Goal: Transaction & Acquisition: Subscribe to service/newsletter

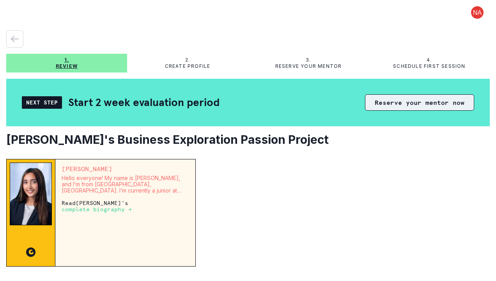
click at [393, 103] on button "Reserve your mentor now" at bounding box center [419, 102] width 109 height 16
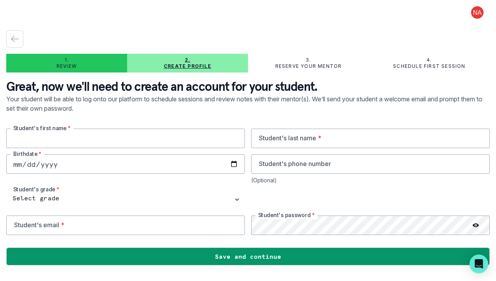
click at [220, 141] on input "text" at bounding box center [125, 139] width 239 height 20
type input "[PERSON_NAME]"
type input "8574984952"
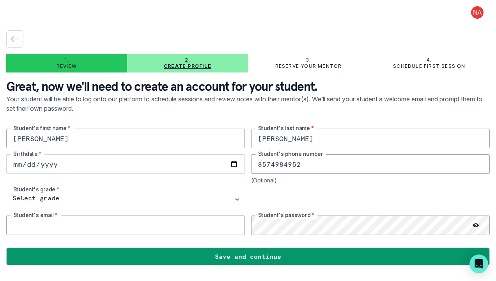
type input "[PERSON_NAME][EMAIL_ADDRESS][DOMAIN_NAME]"
click at [150, 157] on input "date" at bounding box center [125, 164] width 239 height 20
type input "[DATE]"
click at [475, 224] on icon at bounding box center [476, 225] width 6 height 6
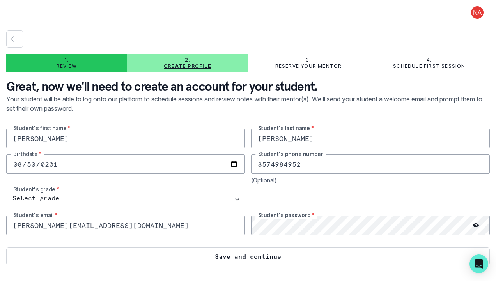
click at [405, 258] on button "Save and continue" at bounding box center [248, 257] width 484 height 18
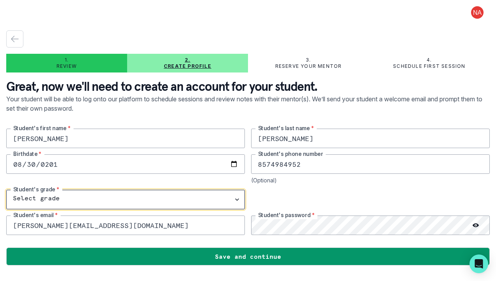
click at [155, 198] on select "Select grade 1st Grade 2nd Grade 3rd Grade 4th Grade 5th Grade 6th Grade 7th Gr…" at bounding box center [125, 200] width 239 height 20
select select "10th Grade"
click at [6, 190] on select "Select grade 1st Grade 2nd Grade 3rd Grade 4th Grade 5th Grade 6th Grade 7th Gr…" at bounding box center [125, 200] width 239 height 20
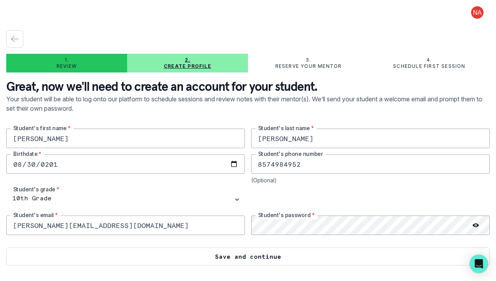
click at [168, 252] on button "Save and continue" at bounding box center [248, 257] width 484 height 18
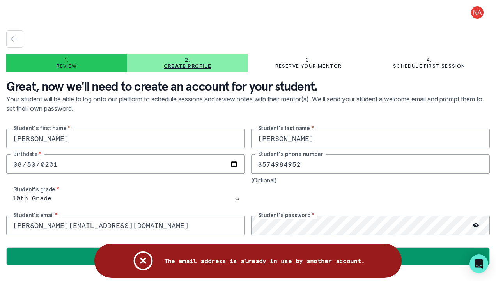
drag, startPoint x: 132, startPoint y: 221, endPoint x: 8, endPoint y: 229, distance: 124.7
click at [8, 229] on input "[PERSON_NAME][EMAIL_ADDRESS][DOMAIN_NAME]" at bounding box center [125, 226] width 239 height 20
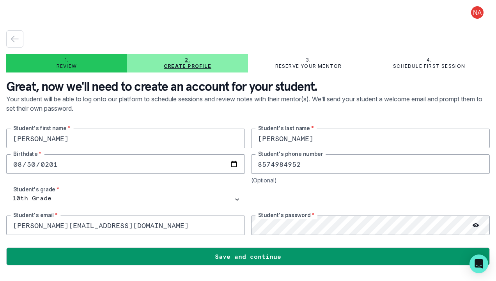
click at [477, 16] on button at bounding box center [477, 12] width 25 height 12
click at [439, 34] on button "Log out" at bounding box center [446, 32] width 87 height 14
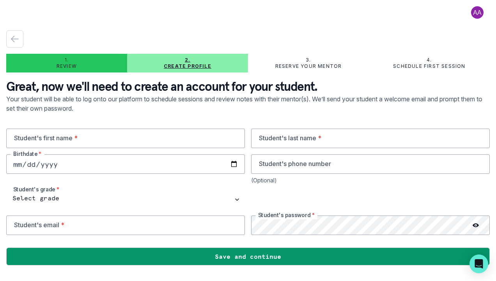
click at [476, 14] on button at bounding box center [477, 12] width 25 height 12
click at [120, 217] on input "email" at bounding box center [125, 226] width 239 height 20
type input "[PERSON_NAME][EMAIL_ADDRESS][DOMAIN_NAME]"
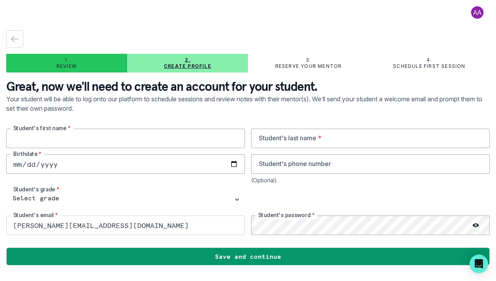
type input "[PERSON_NAME]"
type input "8574984952"
click at [93, 167] on input "date" at bounding box center [125, 164] width 239 height 20
type input "0010-08-30"
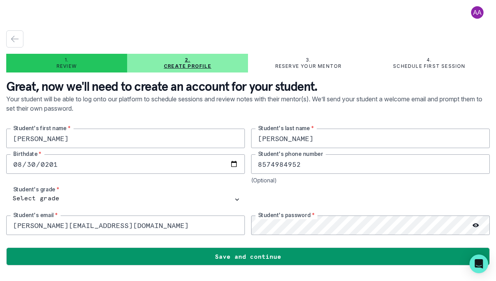
type input "[DATE]"
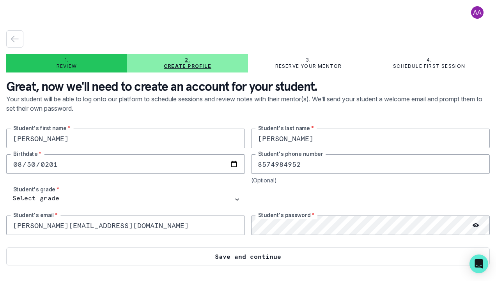
click at [286, 257] on button "Save and continue" at bounding box center [248, 257] width 484 height 18
click at [316, 261] on button "Save and continue" at bounding box center [248, 257] width 484 height 18
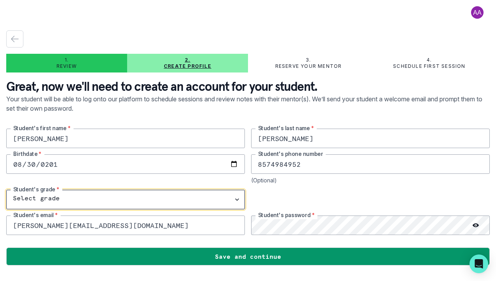
click at [186, 195] on select "Select grade 1st Grade 2nd Grade 3rd Grade 4th Grade 5th Grade 6th Grade 7th Gr…" at bounding box center [125, 200] width 239 height 20
select select "10th Grade"
click at [6, 190] on select "Select grade 1st Grade 2nd Grade 3rd Grade 4th Grade 5th Grade 6th Grade 7th Gr…" at bounding box center [125, 200] width 239 height 20
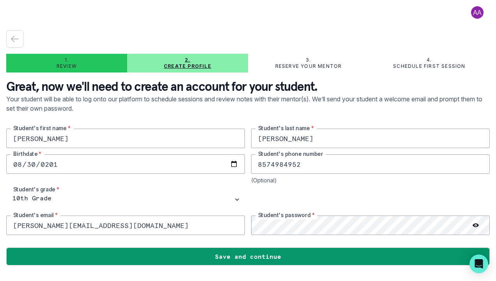
click at [151, 156] on input "[DATE]" at bounding box center [125, 164] width 239 height 20
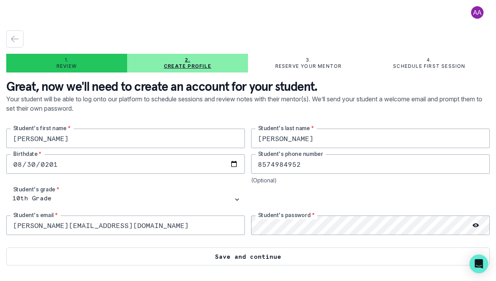
click at [177, 251] on button "Save and continue" at bounding box center [248, 257] width 484 height 18
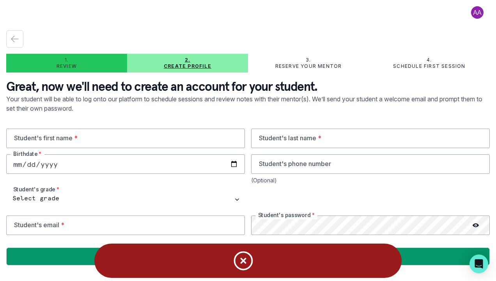
click at [251, 254] on icon "Notifications" at bounding box center [243, 260] width 23 height 23
click at [151, 222] on input "email" at bounding box center [125, 226] width 239 height 20
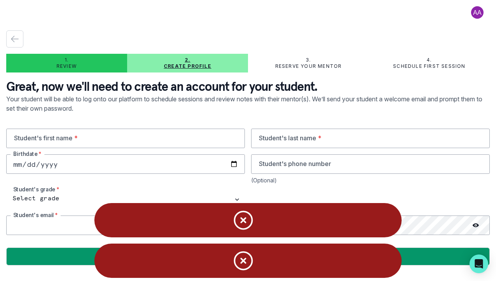
click at [50, 224] on input "email" at bounding box center [125, 226] width 239 height 20
type input "[PERSON_NAME][EMAIL_ADDRESS][DOMAIN_NAME]"
type input "[PERSON_NAME]"
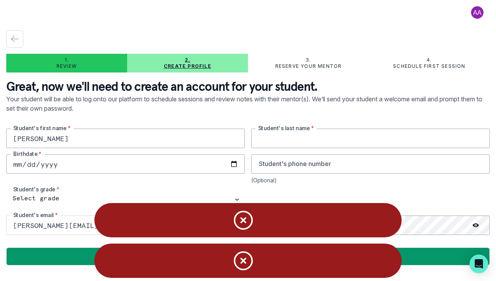
type input "[PERSON_NAME]"
type input "8574984952"
click at [74, 167] on input "date" at bounding box center [125, 164] width 239 height 20
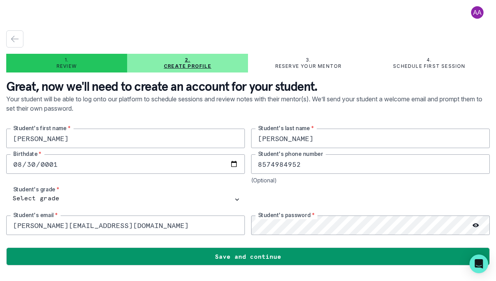
type input "0010-08-30"
type input "[DATE]"
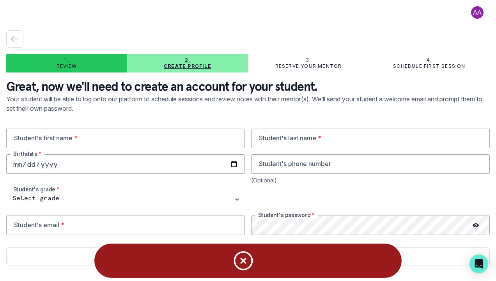
click at [445, 250] on button "Save and continue" at bounding box center [248, 257] width 484 height 18
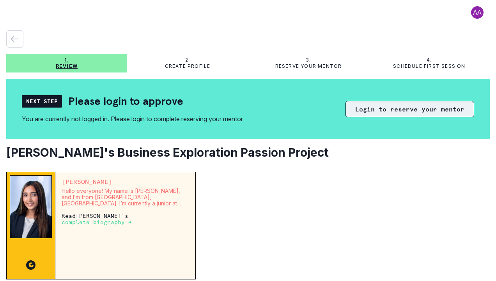
click at [376, 112] on button "Login to reserve your mentor" at bounding box center [410, 109] width 129 height 16
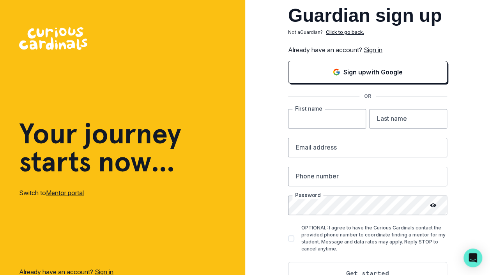
click at [318, 115] on input "text" at bounding box center [327, 119] width 78 height 20
type input "[PERSON_NAME]"
type input "Kutty"
type input "ajaykumar.kutty@gmail.com"
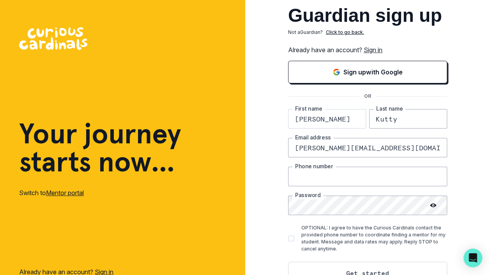
type input "6179091546"
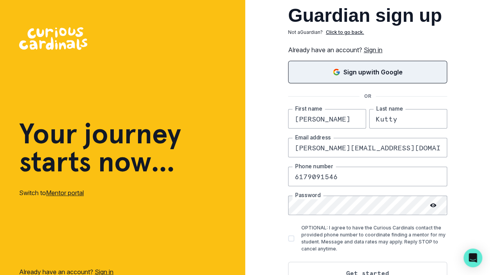
click at [360, 75] on p "Sign up with Google" at bounding box center [373, 71] width 59 height 9
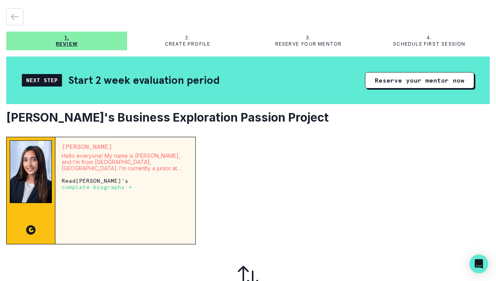
scroll to position [23, 0]
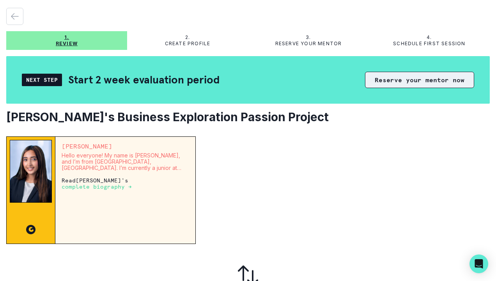
click at [413, 78] on button "Reserve your mentor now" at bounding box center [419, 80] width 109 height 16
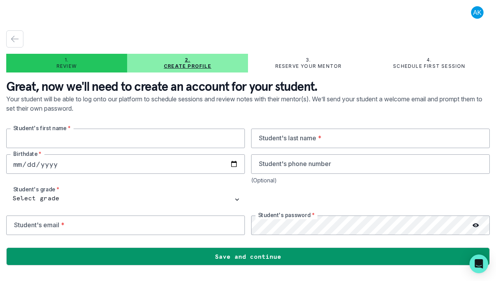
click at [95, 142] on input "text" at bounding box center [125, 139] width 239 height 20
type input "[PERSON_NAME]"
type input "[DATE]"
type input "8574984952"
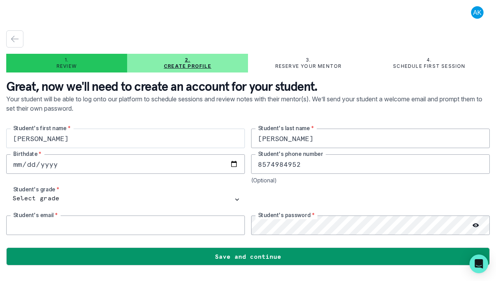
type input "[PERSON_NAME][EMAIL_ADDRESS][DOMAIN_NAME]"
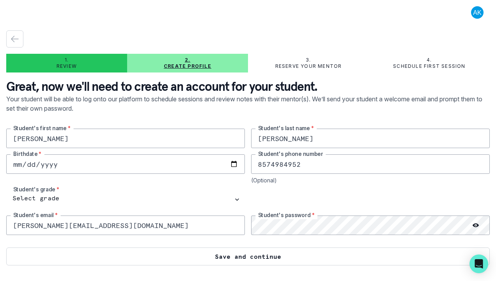
click at [286, 257] on button "Save and continue" at bounding box center [248, 257] width 484 height 18
click at [292, 255] on button "Save and continue" at bounding box center [248, 257] width 484 height 18
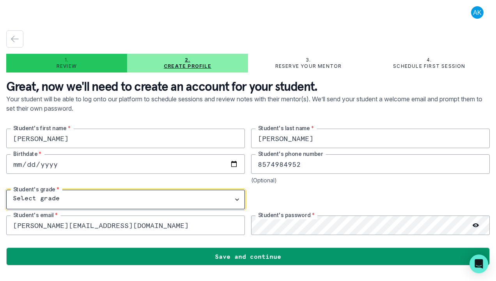
click at [201, 194] on select "Select grade 1st Grade 2nd Grade 3rd Grade 4th Grade 5th Grade 6th Grade 7th Gr…" at bounding box center [125, 200] width 239 height 20
select select "10th Grade"
click at [6, 190] on select "Select grade 1st Grade 2nd Grade 3rd Grade 4th Grade 5th Grade 6th Grade 7th Gr…" at bounding box center [125, 200] width 239 height 20
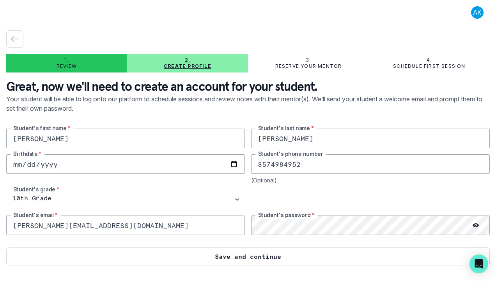
click at [200, 254] on button "Save and continue" at bounding box center [248, 257] width 484 height 18
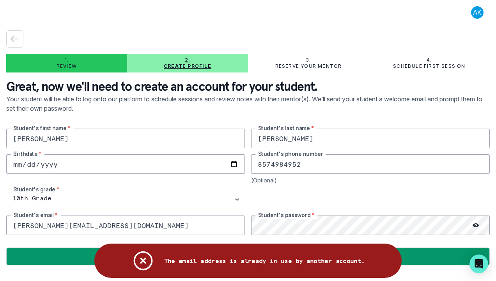
drag, startPoint x: 165, startPoint y: 224, endPoint x: 0, endPoint y: 221, distance: 164.2
click at [0, 221] on main "1. Review 2. Create profile 3. Reserve your mentor 4. Schedule first session Gr…" at bounding box center [248, 140] width 496 height 281
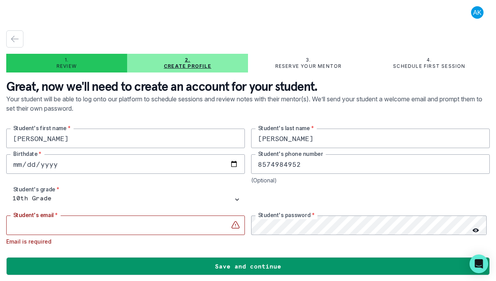
click at [179, 221] on input "email" at bounding box center [125, 226] width 239 height 20
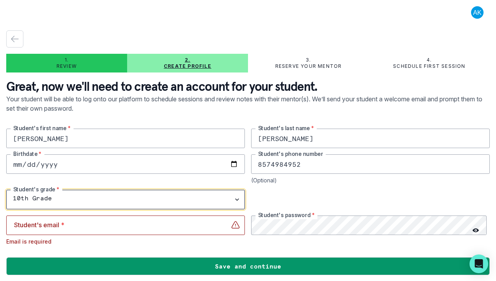
click at [208, 194] on select "Select grade 1st Grade 2nd Grade 3rd Grade 4th Grade 5th Grade 6th Grade 7th Gr…" at bounding box center [125, 200] width 239 height 20
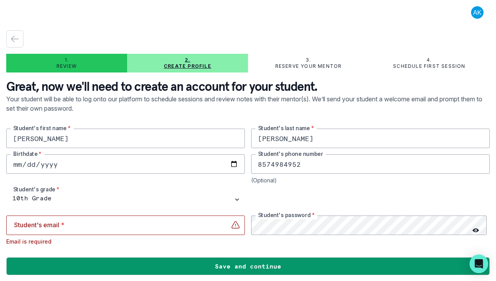
click at [282, 190] on div at bounding box center [370, 200] width 239 height 20
click at [9, 40] on div "button" at bounding box center [15, 38] width 16 height 9
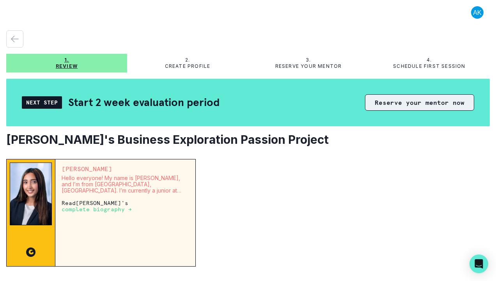
click at [407, 106] on button "Reserve your mentor now" at bounding box center [419, 102] width 109 height 16
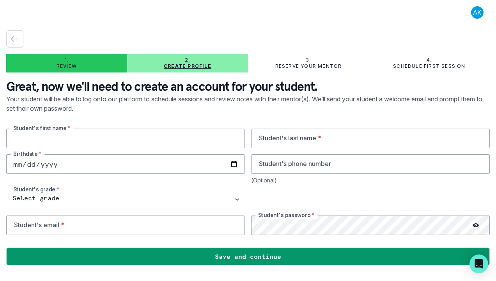
click at [180, 142] on input "text" at bounding box center [125, 139] width 239 height 20
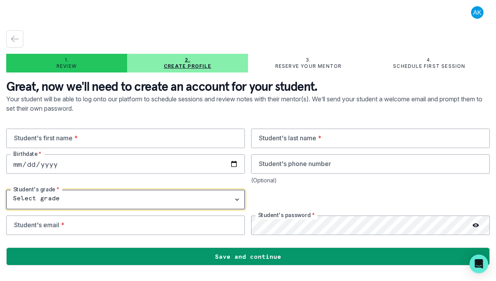
click at [221, 200] on select "Select grade 1st Grade 2nd Grade 3rd Grade 4th Grade 5th Grade 6th Grade 7th Gr…" at bounding box center [125, 200] width 239 height 20
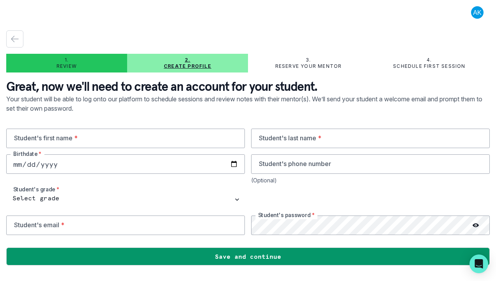
click at [293, 194] on div at bounding box center [370, 200] width 239 height 20
click at [162, 137] on input "text" at bounding box center [125, 139] width 239 height 20
type input "[PERSON_NAME]"
type input "[DATE]"
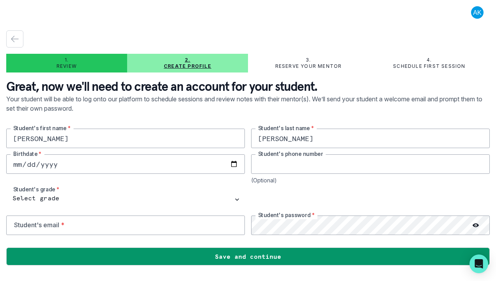
type input "8574984952"
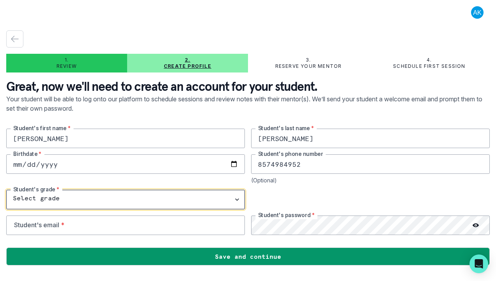
click at [114, 200] on select "Select grade 1st Grade 2nd Grade 3rd Grade 4th Grade 5th Grade 6th Grade 7th Gr…" at bounding box center [125, 200] width 239 height 20
select select "10th Grade"
click at [6, 190] on select "Select grade 1st Grade 2nd Grade 3rd Grade 4th Grade 5th Grade 6th Grade 7th Gr…" at bounding box center [125, 200] width 239 height 20
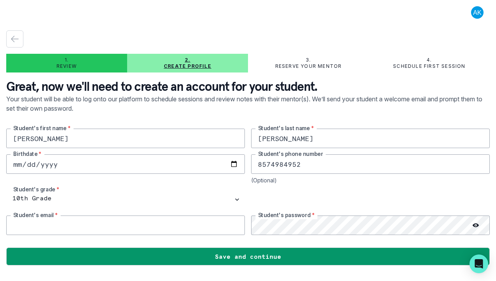
click at [132, 229] on input "email" at bounding box center [125, 226] width 239 height 20
paste input "ajknidhi@gmail.com"
type input "ajknidhi@gmail.com"
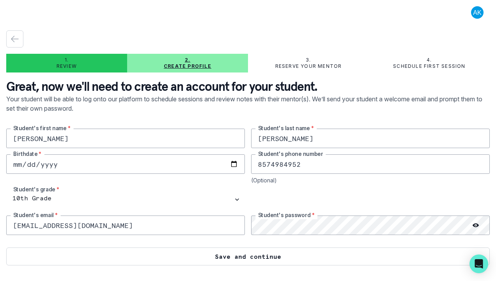
click at [300, 260] on button "Save and continue" at bounding box center [248, 257] width 484 height 18
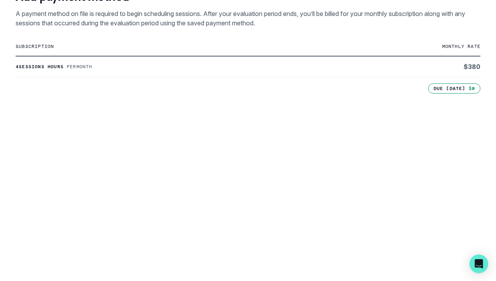
scroll to position [299, 0]
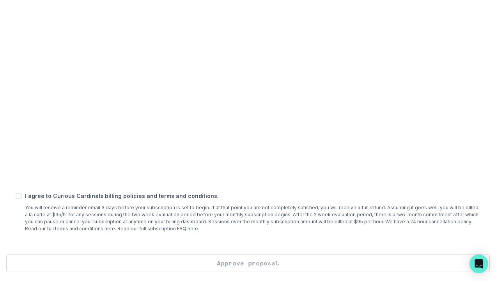
click at [244, 215] on p "You will receive a reminder email 3 days before your subscription is set to beg…" at bounding box center [253, 218] width 456 height 28
click at [152, 195] on p "I agree to Curious Cardinals billing policies and terms and conditions." at bounding box center [253, 196] width 456 height 8
click at [18, 197] on span at bounding box center [19, 196] width 6 height 6
click at [16, 196] on input "checkbox" at bounding box center [15, 196] width 0 height 0
checkbox input "true"
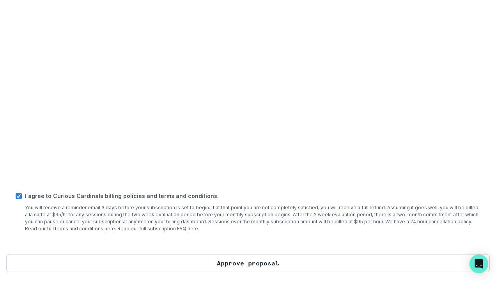
click at [237, 258] on button "Approve proposal" at bounding box center [248, 263] width 484 height 18
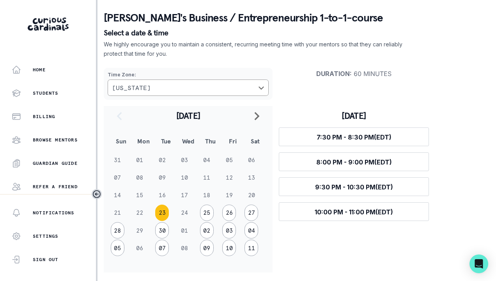
scroll to position [30, 0]
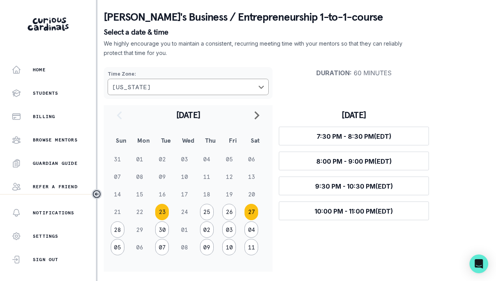
click at [249, 211] on button "27" at bounding box center [252, 212] width 14 height 16
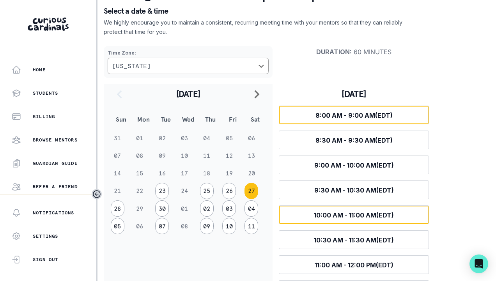
scroll to position [50, 0]
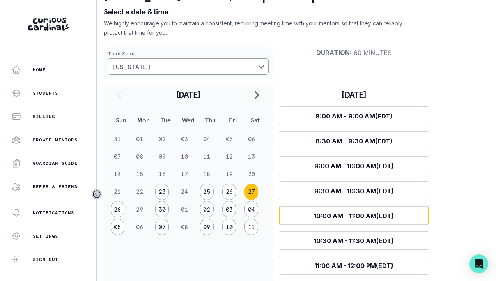
click at [367, 222] on button "Select time 10:00 AM - 11:00 AM (EDT)" at bounding box center [354, 215] width 150 height 19
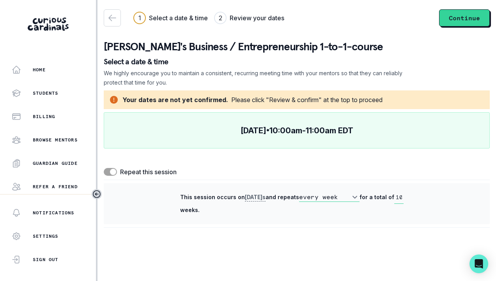
click at [322, 196] on select "every week every 2 weeks" at bounding box center [329, 197] width 60 height 9
click at [323, 196] on select "every week every 2 weeks" at bounding box center [329, 197] width 60 height 9
click at [112, 174] on span at bounding box center [113, 172] width 6 height 6
click at [104, 168] on input "checkbox" at bounding box center [103, 168] width 0 height 0
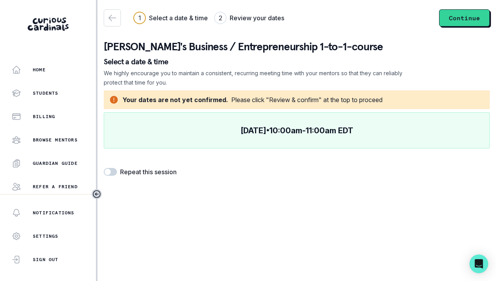
click at [112, 174] on span at bounding box center [110, 172] width 13 height 8
click at [104, 168] on input "checkbox" at bounding box center [103, 168] width 0 height 0
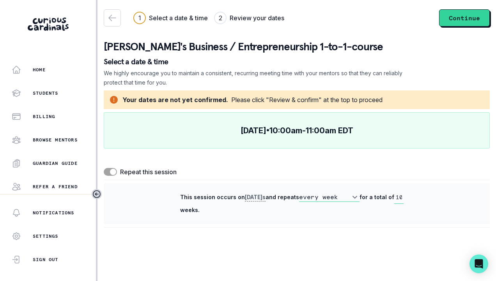
click at [112, 174] on span at bounding box center [113, 172] width 6 height 6
click at [104, 168] on input "checkbox" at bounding box center [103, 168] width 0 height 0
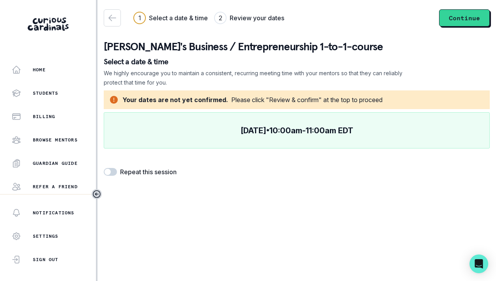
click at [112, 174] on span at bounding box center [110, 172] width 13 height 8
click at [104, 168] on input "checkbox" at bounding box center [103, 168] width 0 height 0
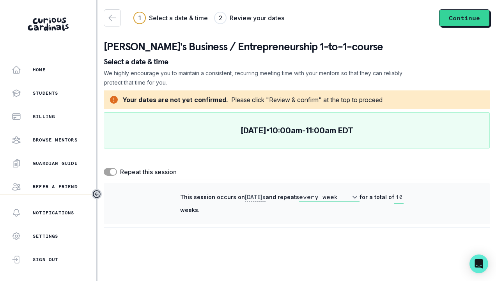
click at [111, 170] on span at bounding box center [113, 172] width 6 height 6
click at [104, 168] on input "checkbox" at bounding box center [103, 168] width 0 height 0
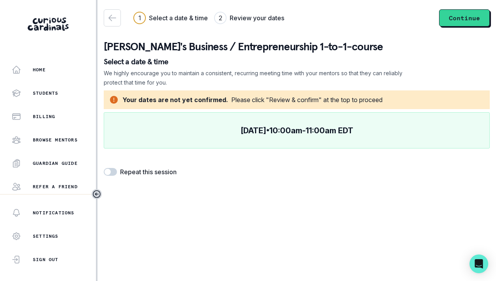
click at [111, 170] on span at bounding box center [110, 172] width 13 height 8
click at [104, 168] on input "checkbox" at bounding box center [103, 168] width 0 height 0
checkbox input "true"
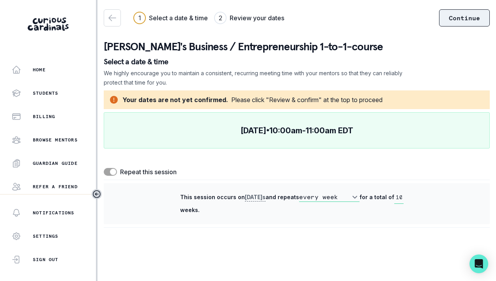
click at [477, 18] on button "Continue" at bounding box center [464, 17] width 51 height 17
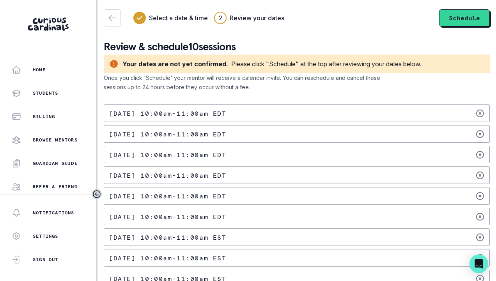
click at [431, 55] on div "Your dates are not yet confirmed. Please click "Schedule" at the top after revi…" at bounding box center [297, 64] width 386 height 19
click at [445, 25] on button "Schedule" at bounding box center [464, 17] width 51 height 17
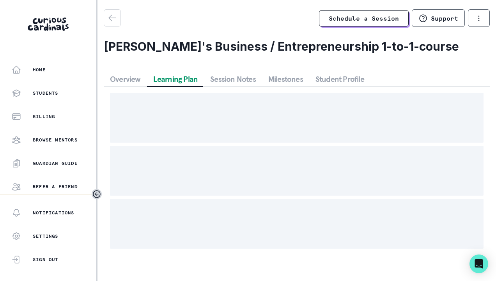
click at [186, 34] on div "Schedule a Session Support Request engagement pause Cancel subscription Nidhi A…" at bounding box center [297, 132] width 386 height 246
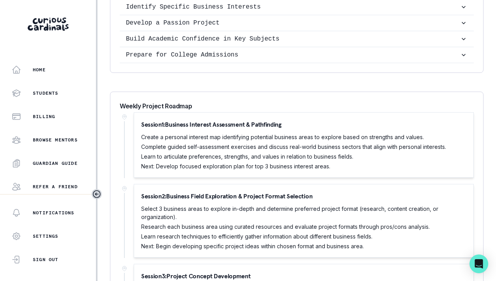
scroll to position [334, 0]
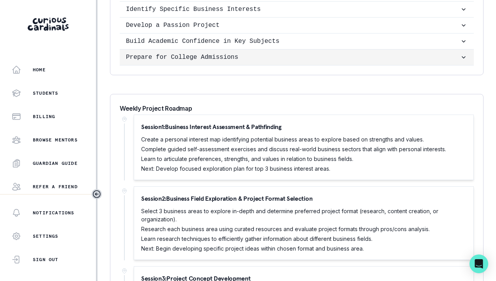
click at [359, 62] on p "Prepare for College Admissions" at bounding box center [293, 57] width 334 height 9
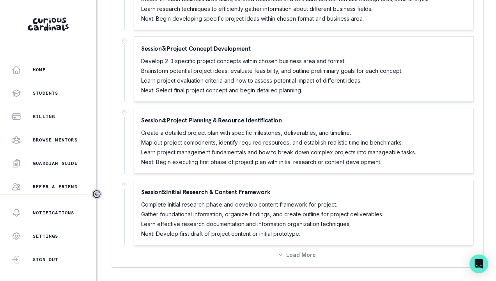
scroll to position [621, 0]
